Goal: Information Seeking & Learning: Check status

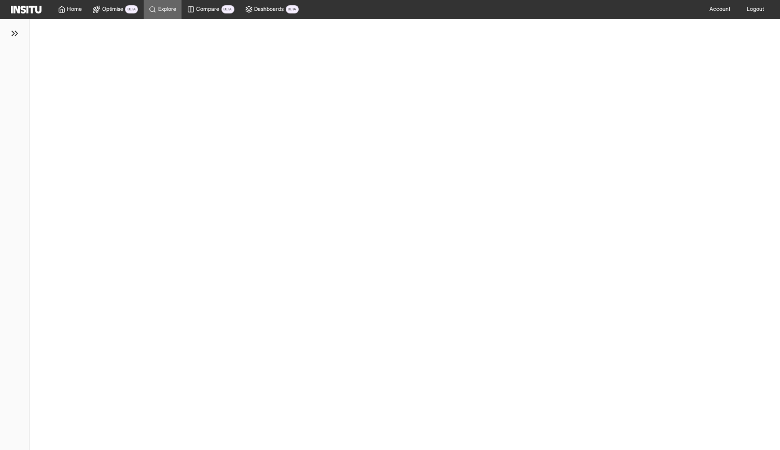
select select "**"
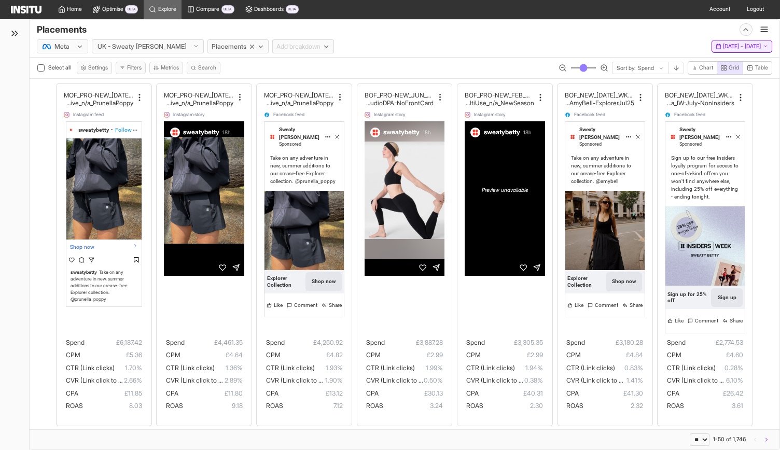
click at [723, 45] on span "[DATE] - [DATE]" at bounding box center [742, 46] width 38 height 7
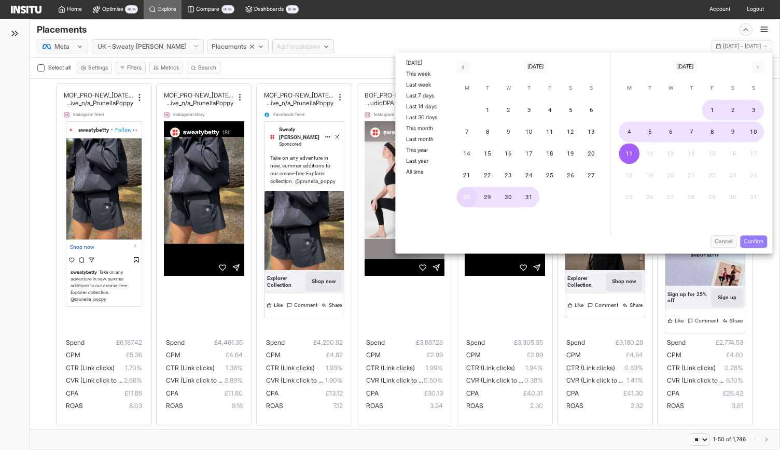
click at [465, 200] on button "28" at bounding box center [467, 197] width 21 height 21
click at [632, 135] on button "4" at bounding box center [629, 131] width 21 height 21
click at [748, 133] on button "10" at bounding box center [754, 131] width 21 height 21
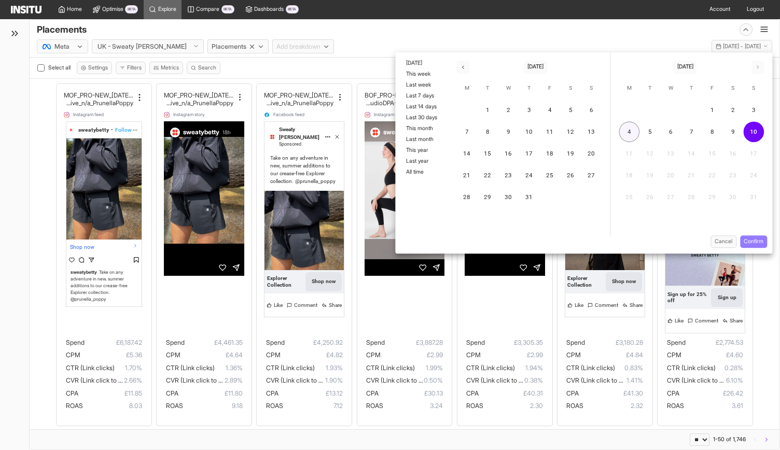
click at [632, 133] on button "4" at bounding box center [629, 131] width 21 height 21
click at [753, 131] on button "10" at bounding box center [754, 131] width 21 height 21
click at [753, 236] on button "Confirm" at bounding box center [753, 241] width 27 height 13
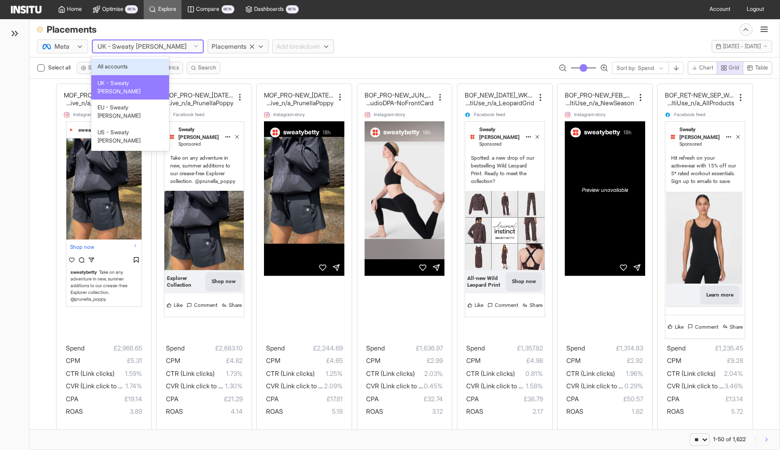
click at [146, 43] on div at bounding box center [141, 46] width 91 height 11
click at [124, 104] on span "EU - Sweaty [PERSON_NAME]" at bounding box center [129, 112] width 65 height 17
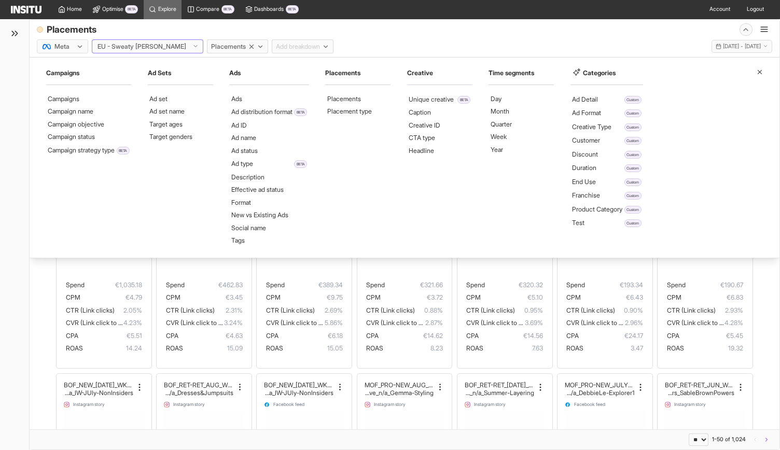
click at [211, 46] on span "Placements" at bounding box center [228, 46] width 35 height 9
click at [257, 45] on icon "button" at bounding box center [260, 46] width 7 height 7
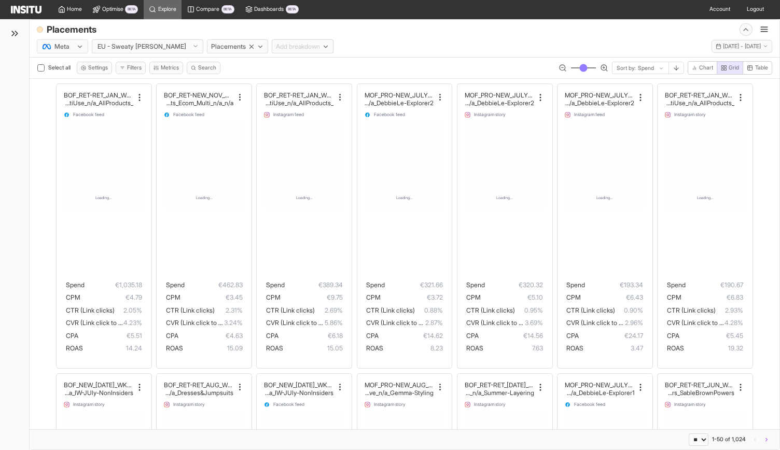
click at [248, 45] on icon "button" at bounding box center [251, 46] width 7 height 7
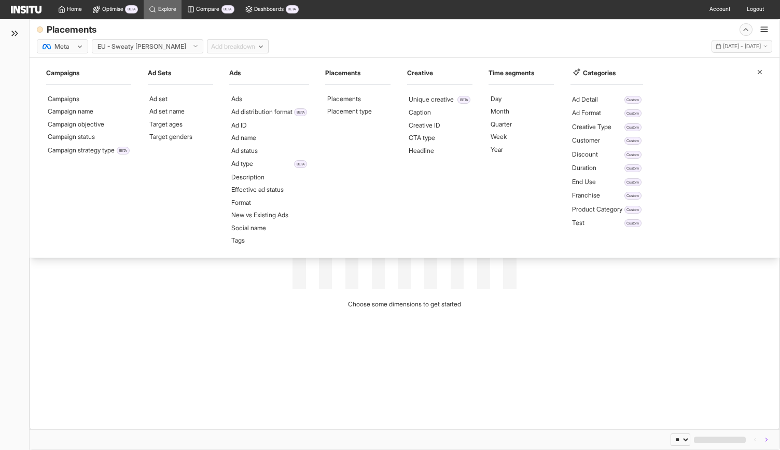
click at [215, 45] on span "Add breakdown" at bounding box center [233, 46] width 44 height 9
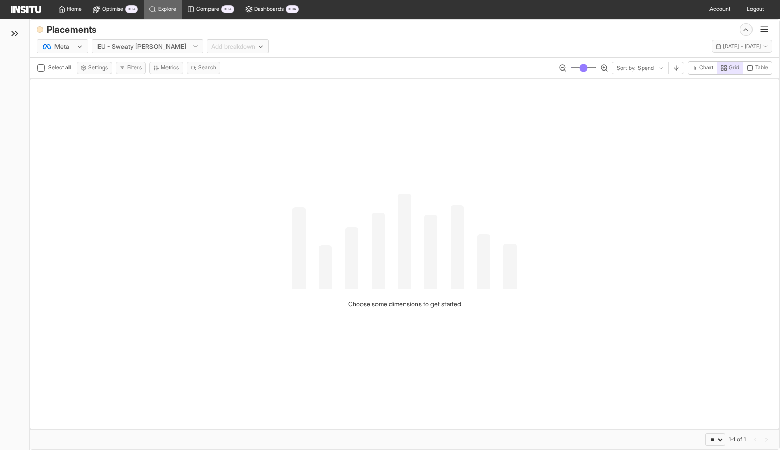
click at [221, 46] on span "Add breakdown" at bounding box center [233, 46] width 44 height 9
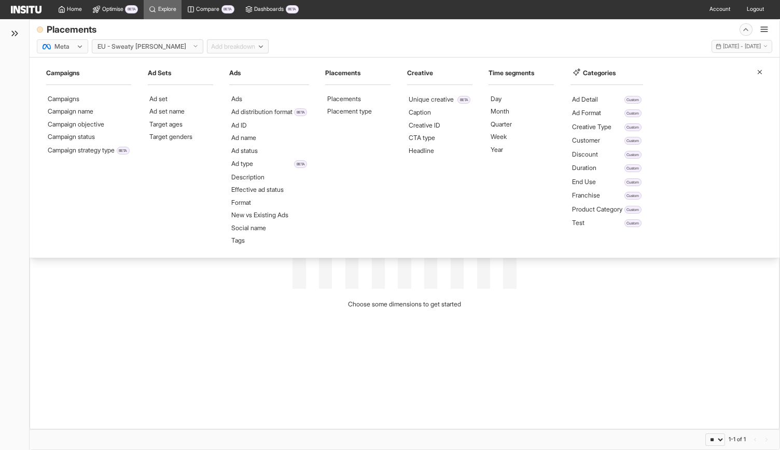
click at [211, 44] on span "Add breakdown" at bounding box center [233, 46] width 44 height 9
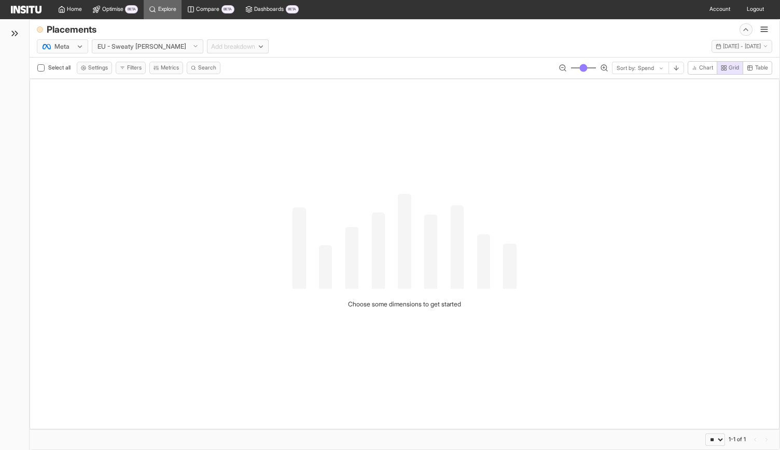
click at [211, 44] on span "Add breakdown" at bounding box center [233, 46] width 44 height 9
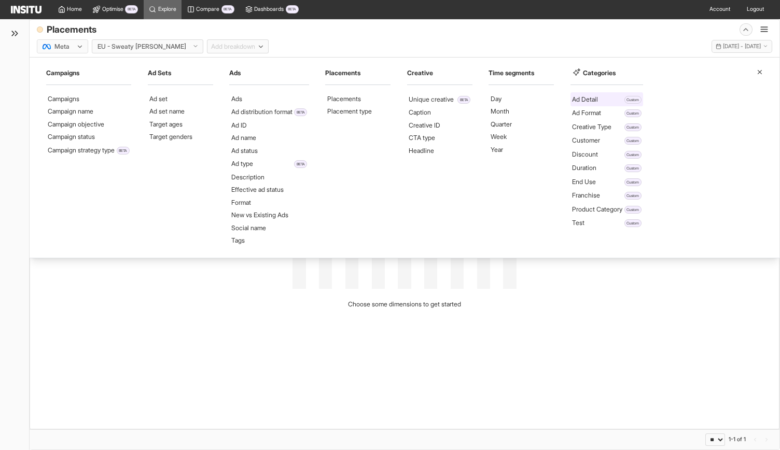
click at [593, 101] on li "Ad Detail" at bounding box center [585, 99] width 26 height 9
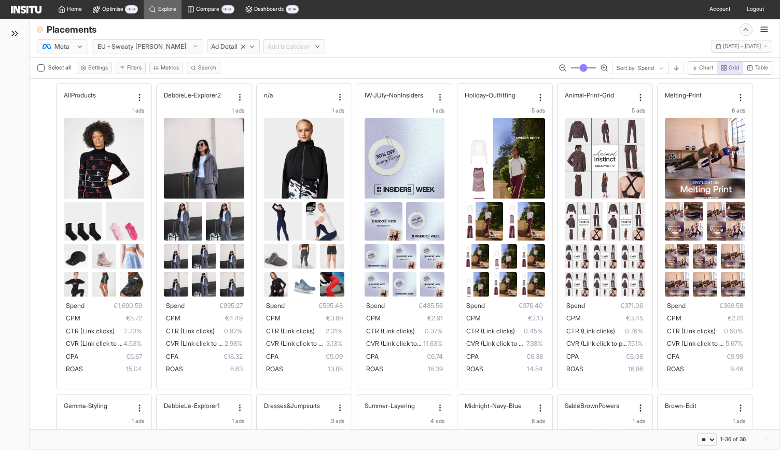
click at [642, 68] on div at bounding box center [646, 68] width 18 height 9
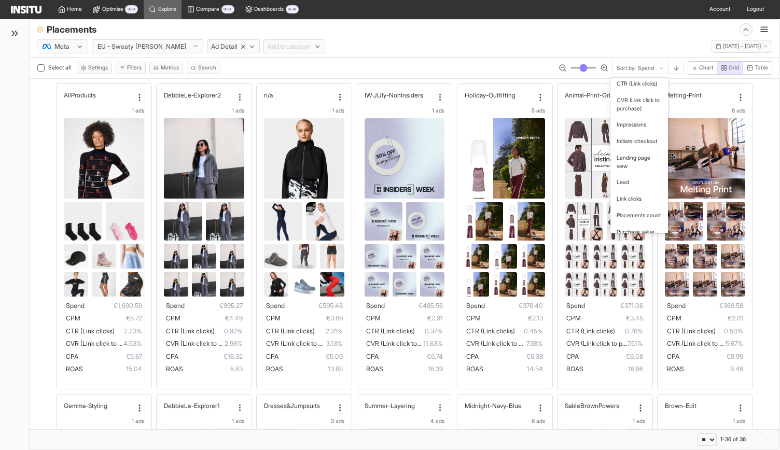
scroll to position [408, 0]
click at [636, 88] on span "CTR (Link clicks)" at bounding box center [637, 83] width 40 height 8
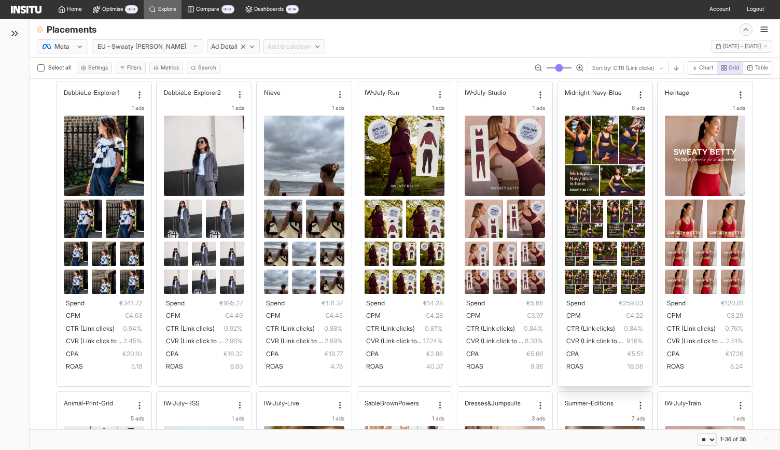
scroll to position [318, 0]
